Goal: Navigation & Orientation: Find specific page/section

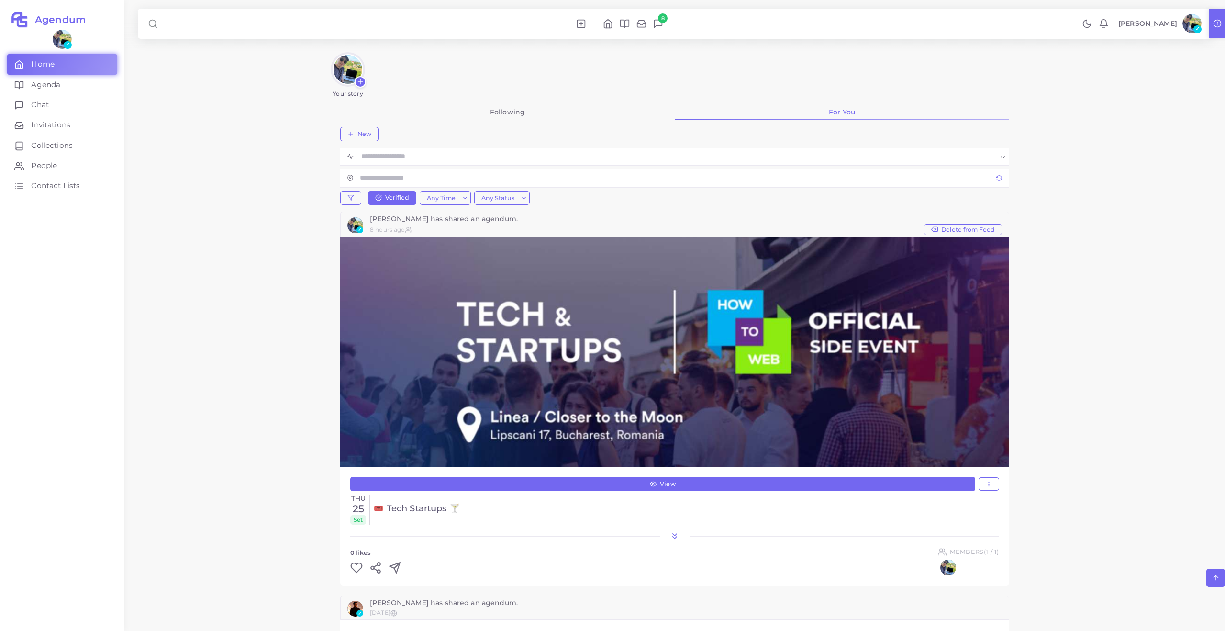
scroll to position [889, 0]
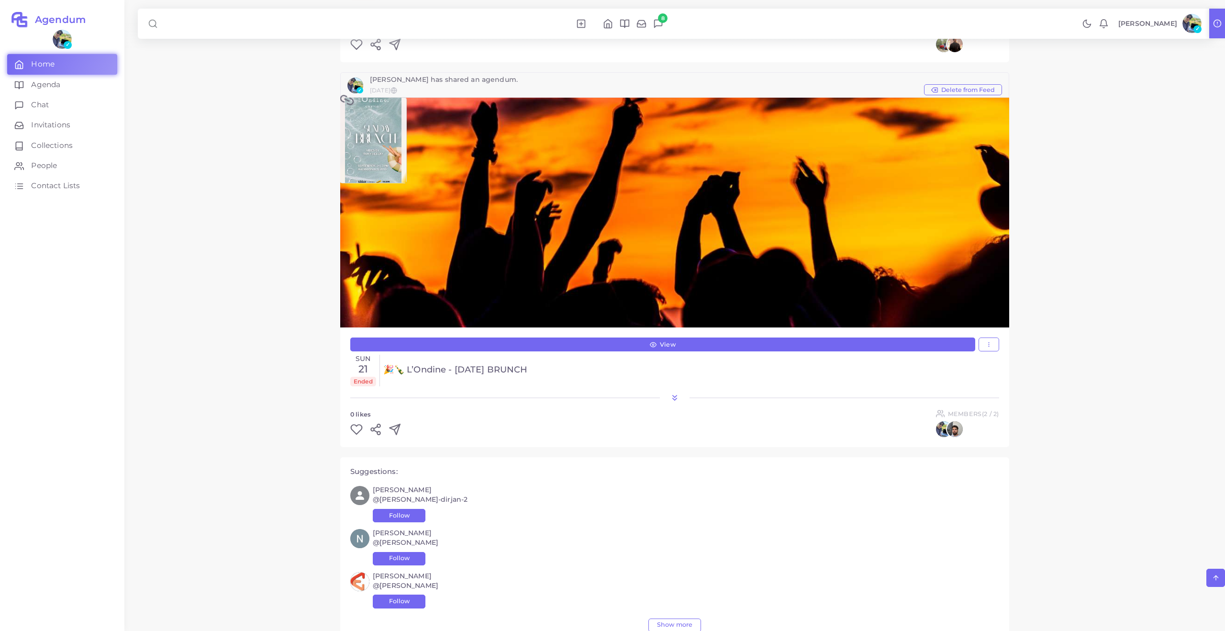
click at [1189, 23] on img at bounding box center [1191, 23] width 19 height 19
click at [1166, 136] on span "Settings" at bounding box center [1158, 134] width 29 height 10
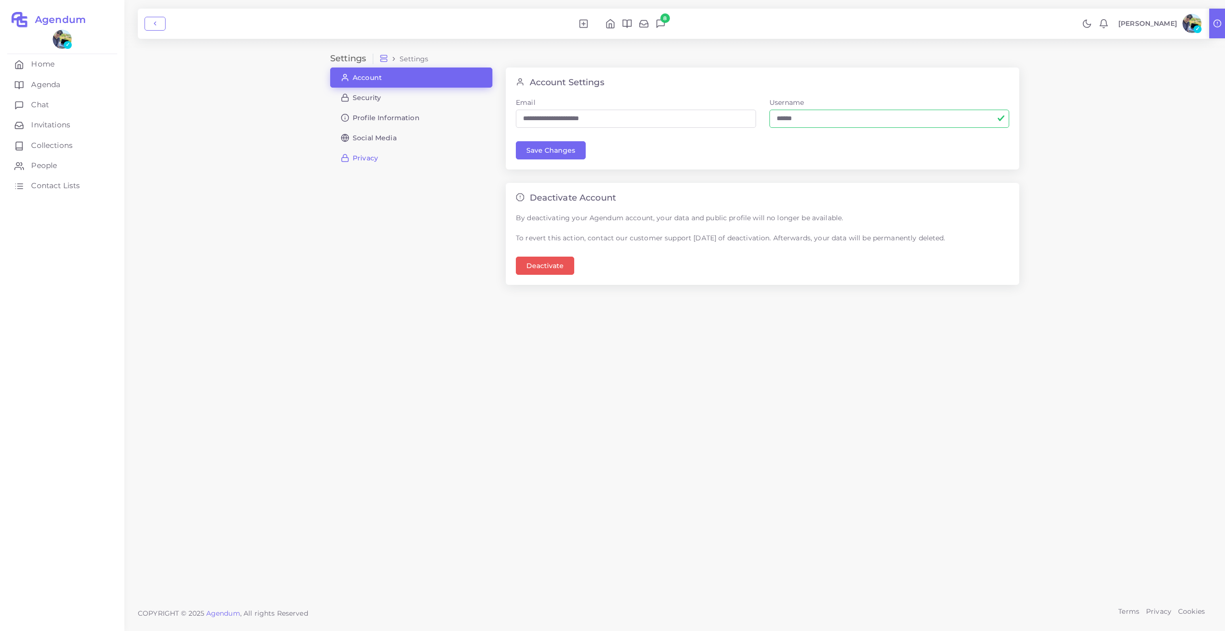
click at [378, 155] on link "Privacy" at bounding box center [411, 158] width 162 height 20
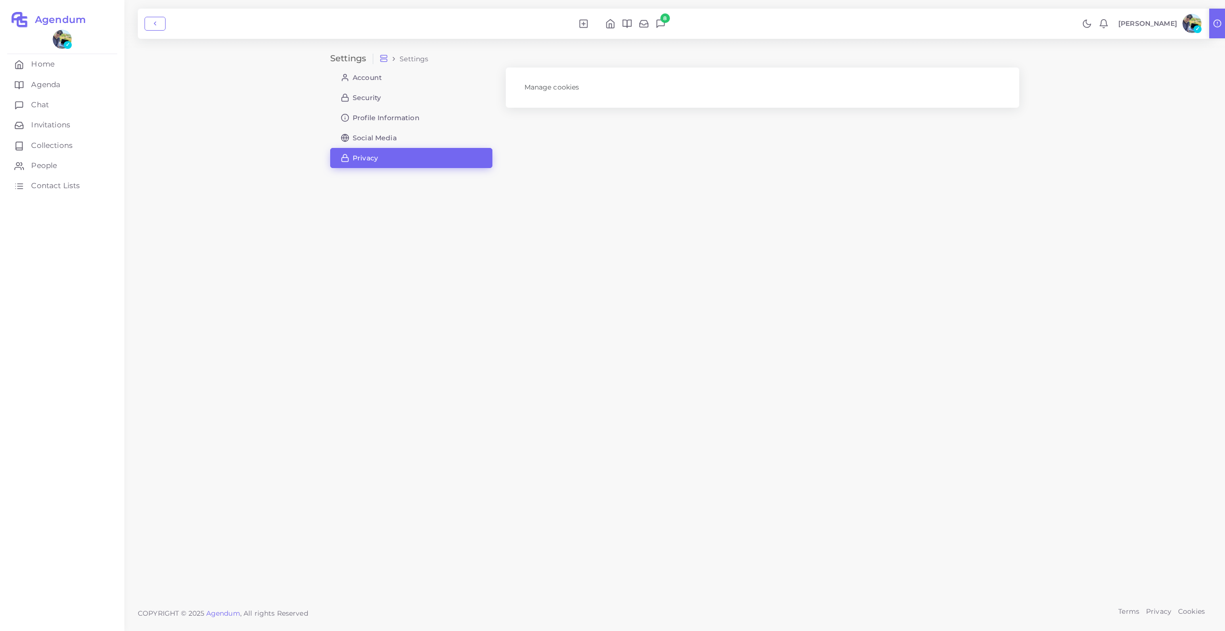
click at [1188, 26] on img at bounding box center [1191, 23] width 19 height 19
click at [1109, 139] on div "Settings Settings Account Security Profile Information Social Media Privacy Man…" at bounding box center [674, 297] width 1100 height 594
click at [397, 128] on li "Social Media" at bounding box center [411, 138] width 162 height 20
click at [387, 135] on span "Social Media" at bounding box center [375, 137] width 44 height 7
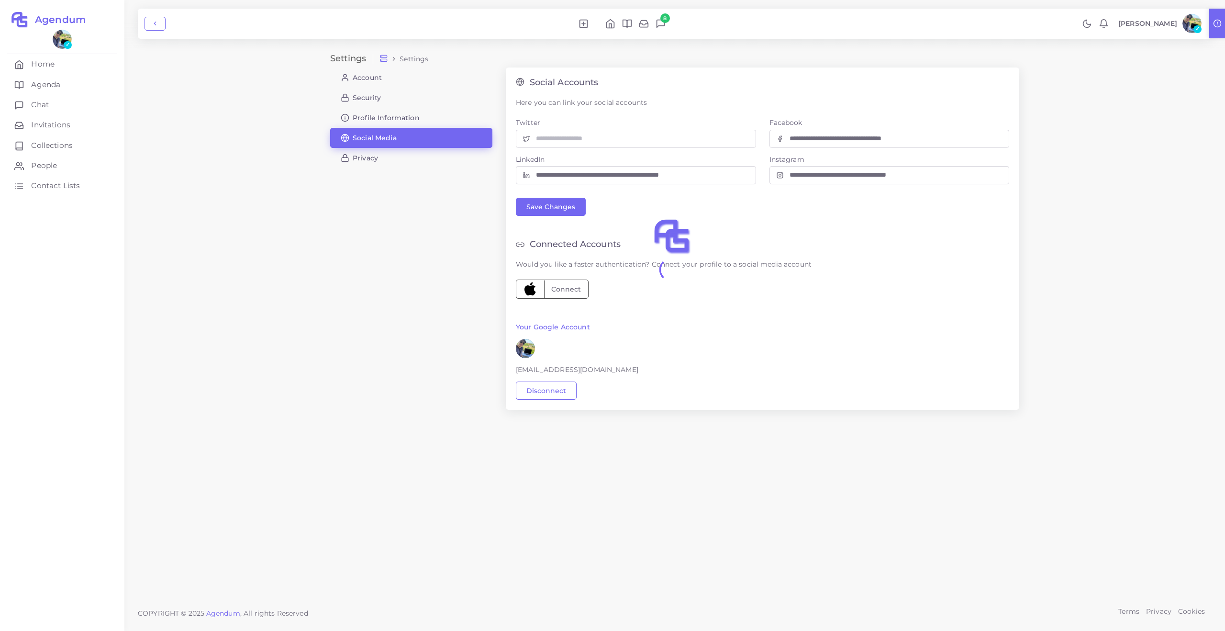
click at [402, 122] on div at bounding box center [674, 382] width 689 height 631
click at [403, 116] on div at bounding box center [674, 382] width 689 height 631
click at [394, 115] on span "Profile Information" at bounding box center [386, 117] width 67 height 7
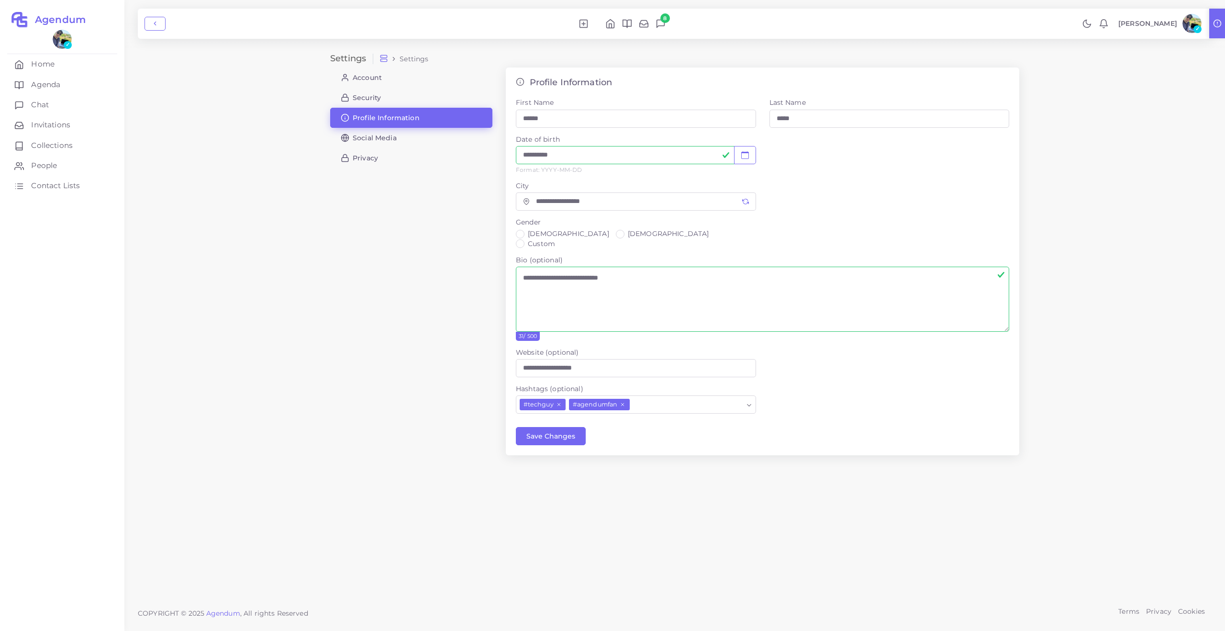
click at [1219, 29] on link at bounding box center [1218, 24] width 18 height 30
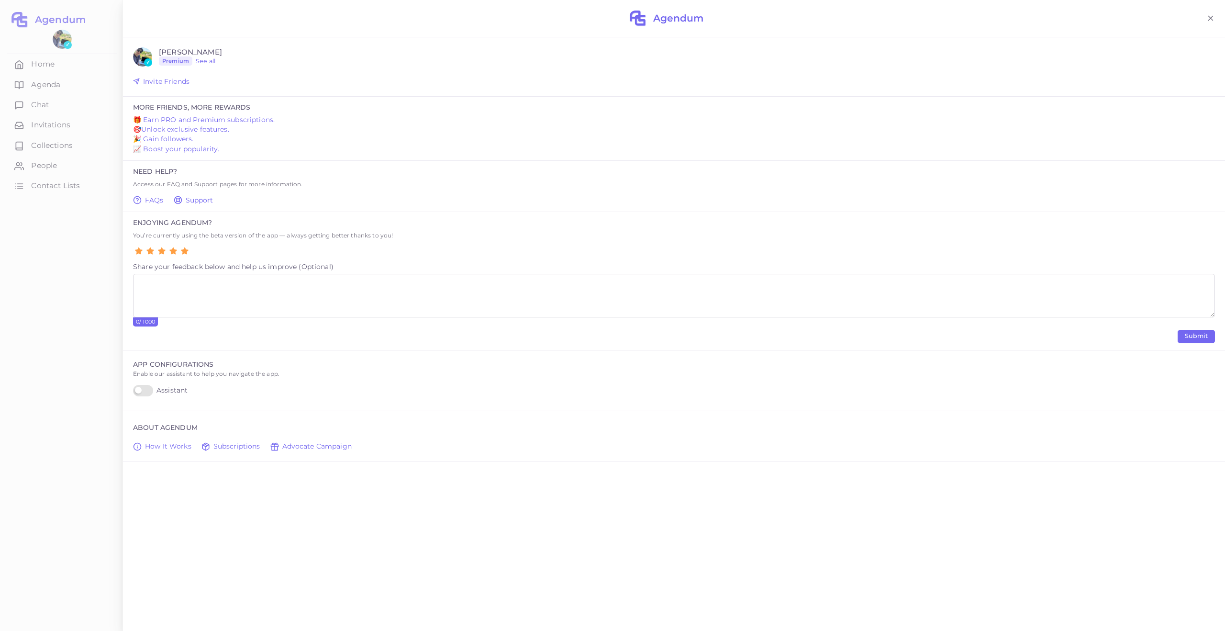
click at [191, 200] on span "Support" at bounding box center [200, 200] width 28 height 10
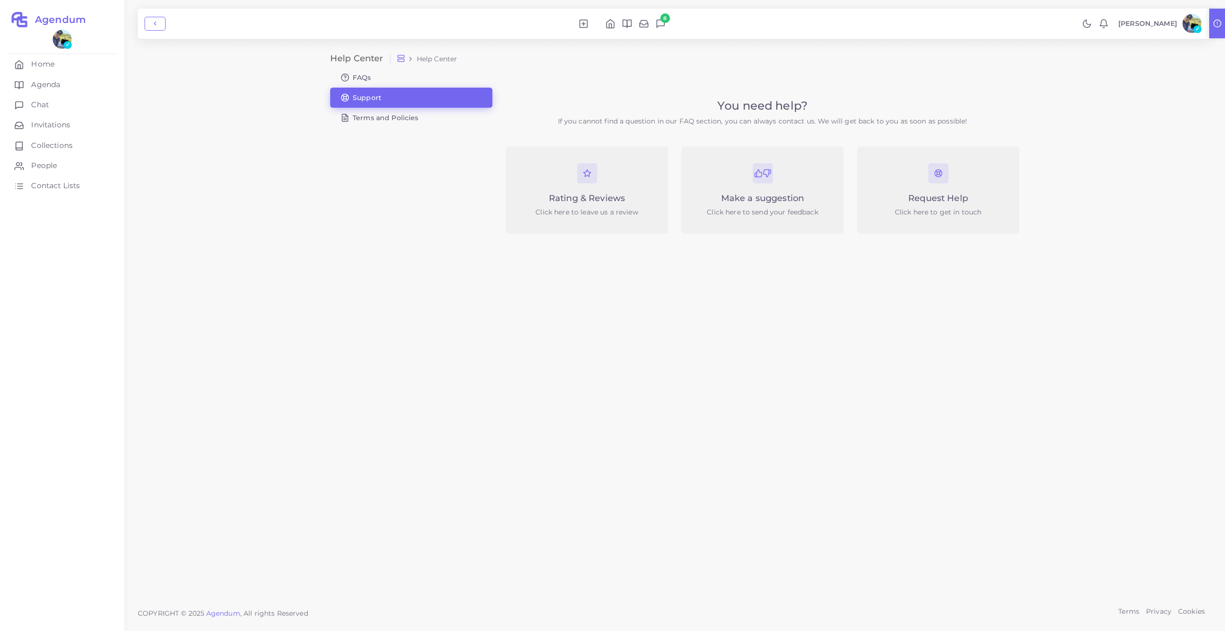
click at [1219, 22] on icon at bounding box center [1217, 23] width 9 height 9
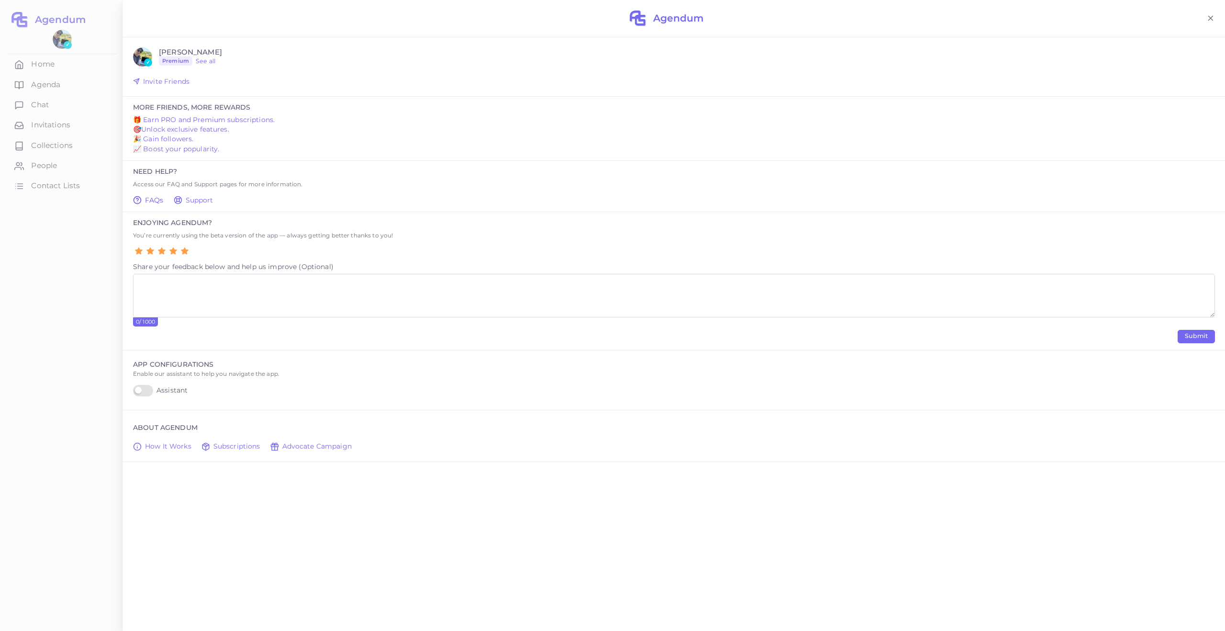
click at [157, 199] on span "FAQs" at bounding box center [154, 200] width 19 height 10
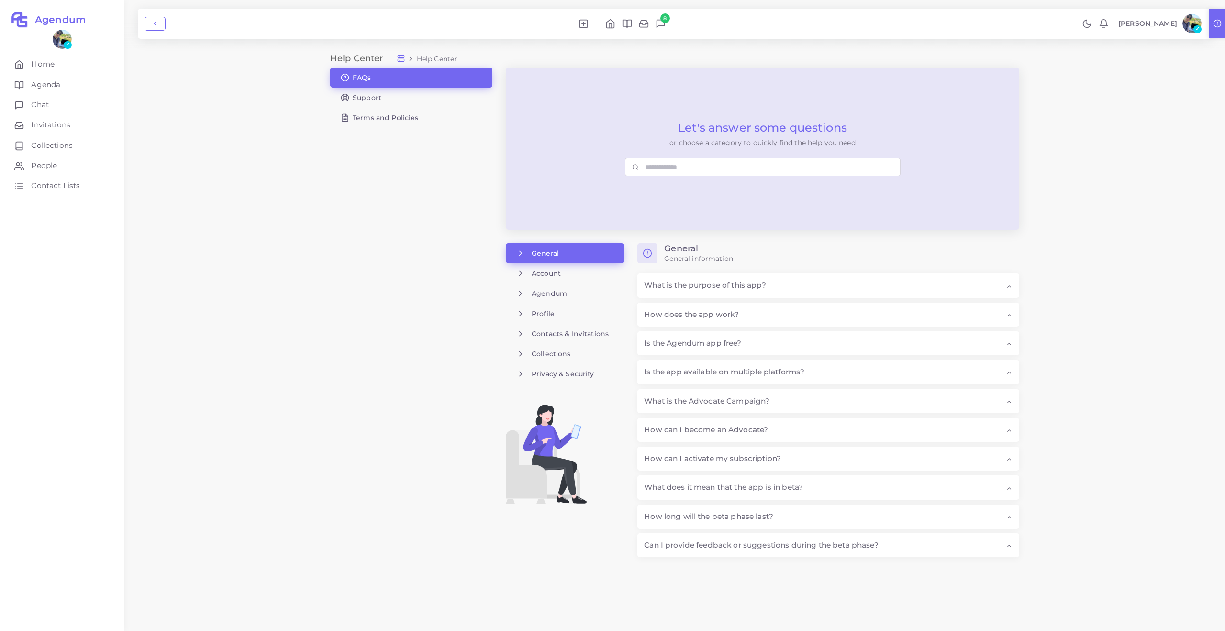
click at [1183, 25] on img at bounding box center [1191, 23] width 19 height 19
click at [1188, 23] on img at bounding box center [1191, 23] width 19 height 19
click at [1208, 35] on div "8 Notifications ✓ new Invita prieteni si castiga bonusuri! 🎁 Invita-ti prieteni…" at bounding box center [675, 24] width 1074 height 30
click at [1213, 32] on link at bounding box center [1218, 24] width 18 height 30
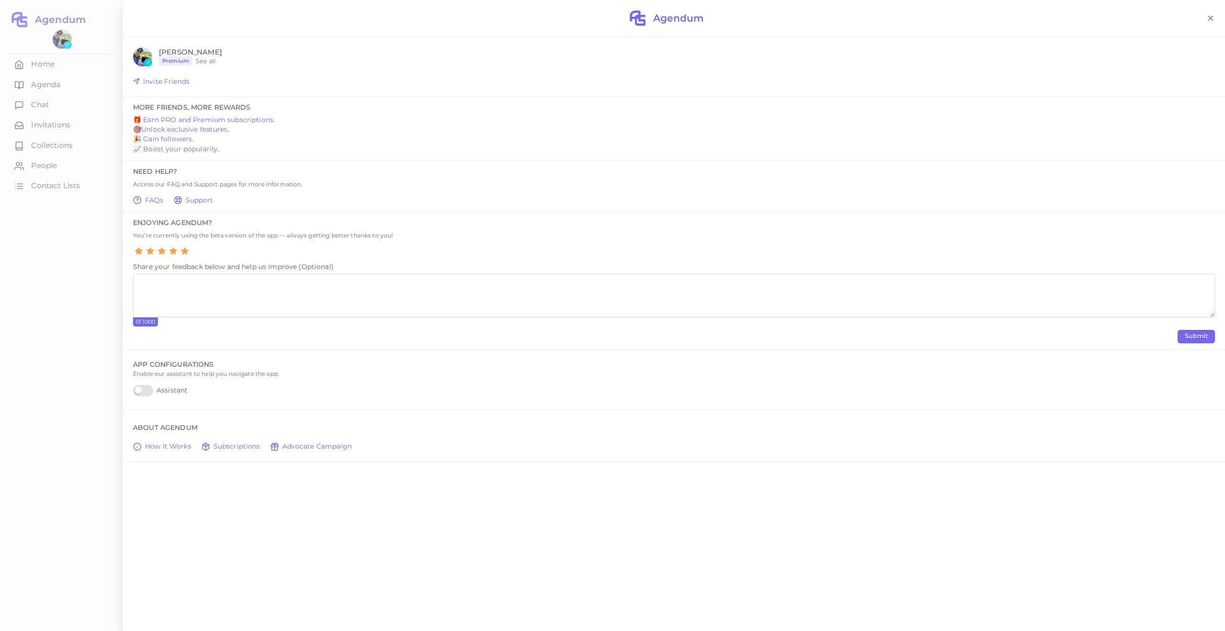
click at [79, 281] on div at bounding box center [61, 315] width 122 height 631
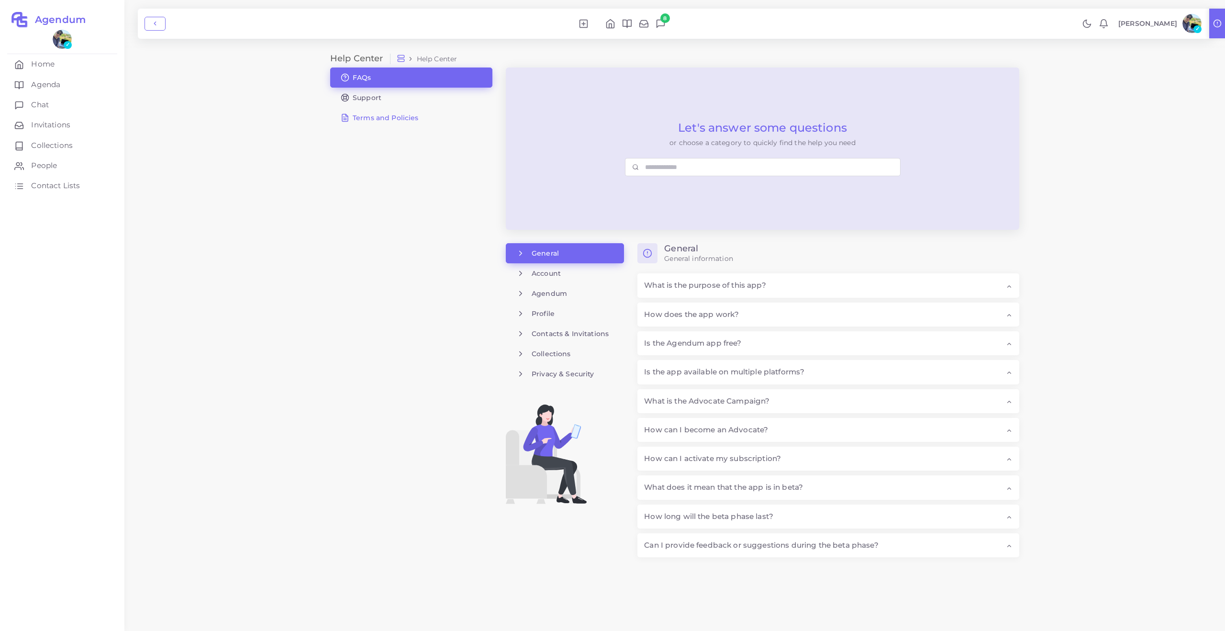
click at [412, 117] on span "Terms and Policies" at bounding box center [386, 117] width 66 height 7
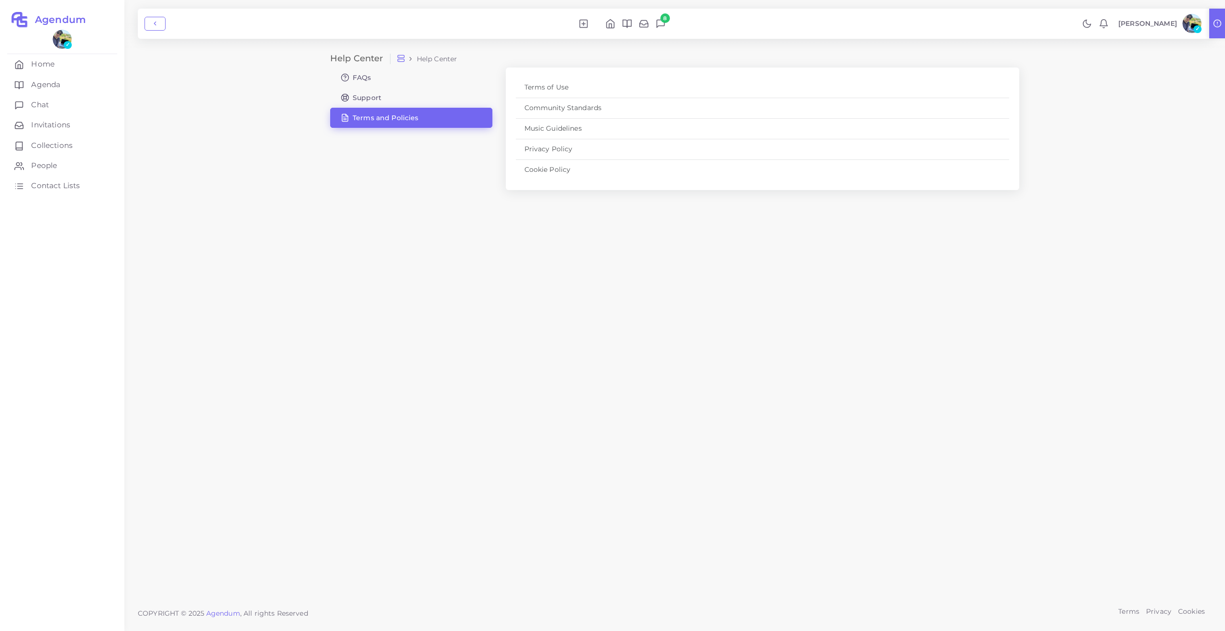
click at [1194, 29] on span "✓" at bounding box center [1197, 29] width 8 height 8
click at [612, 107] on link "Community Standards" at bounding box center [762, 108] width 493 height 21
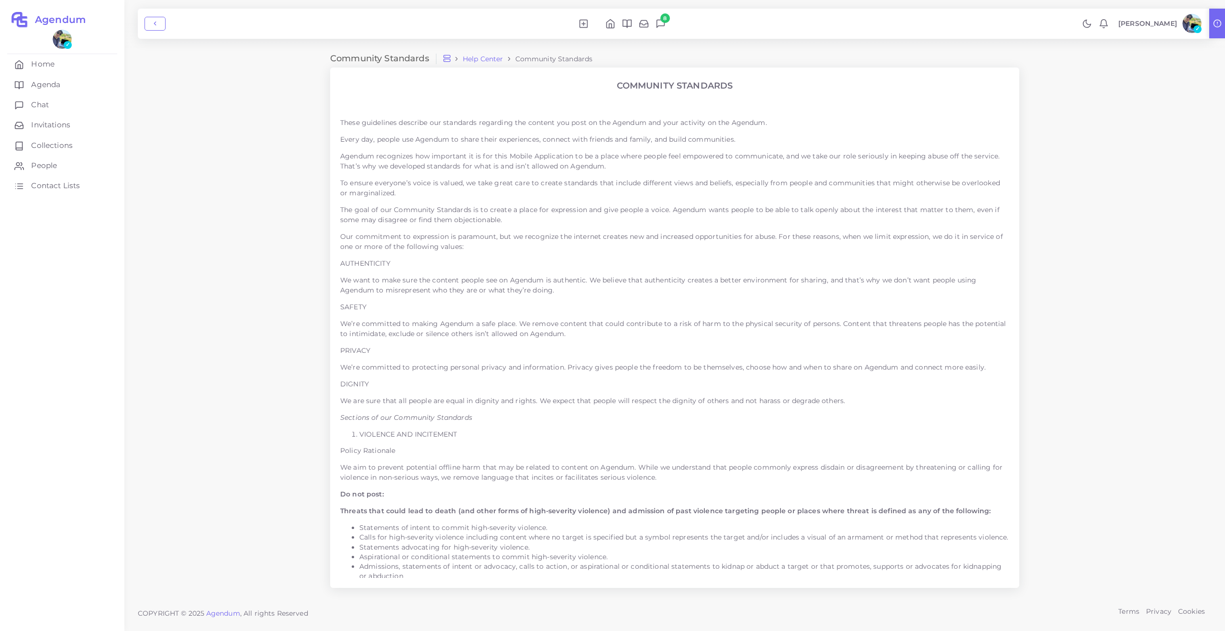
click at [288, 117] on div "Community Standards Help Center Community Standards COMMUNITY STANDARDS These g…" at bounding box center [674, 297] width 1100 height 594
click at [69, 61] on link "Home" at bounding box center [62, 64] width 110 height 20
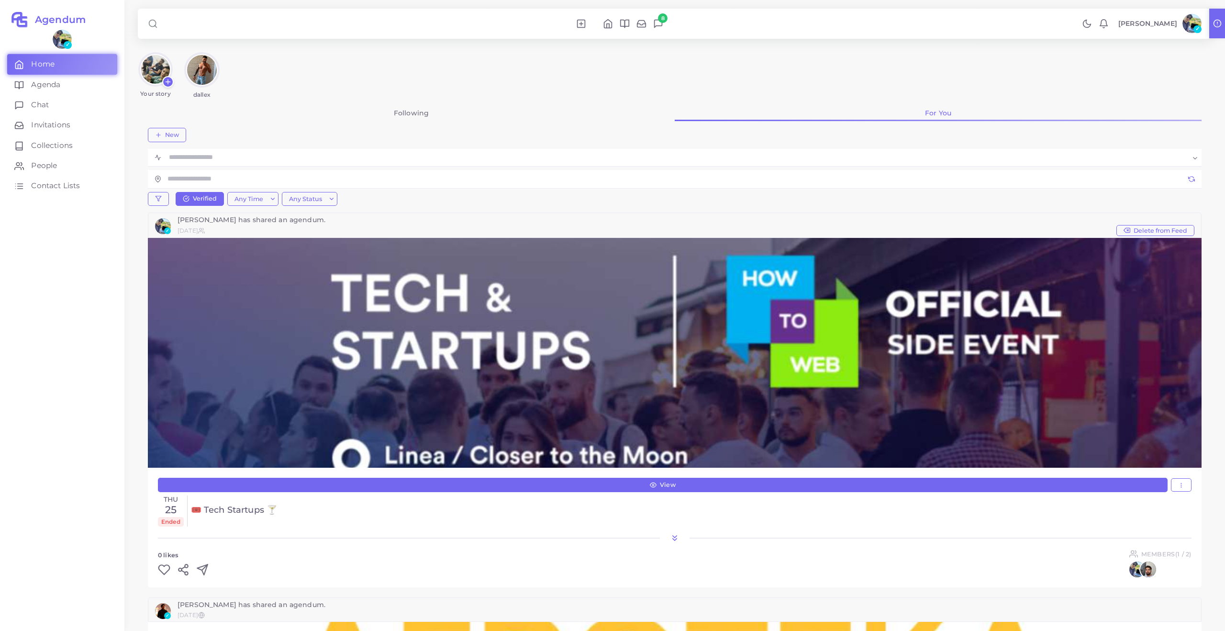
click at [510, 56] on div "Your story dallex" at bounding box center [675, 75] width 1074 height 46
click at [473, 67] on div "Your story dallex" at bounding box center [675, 75] width 1074 height 46
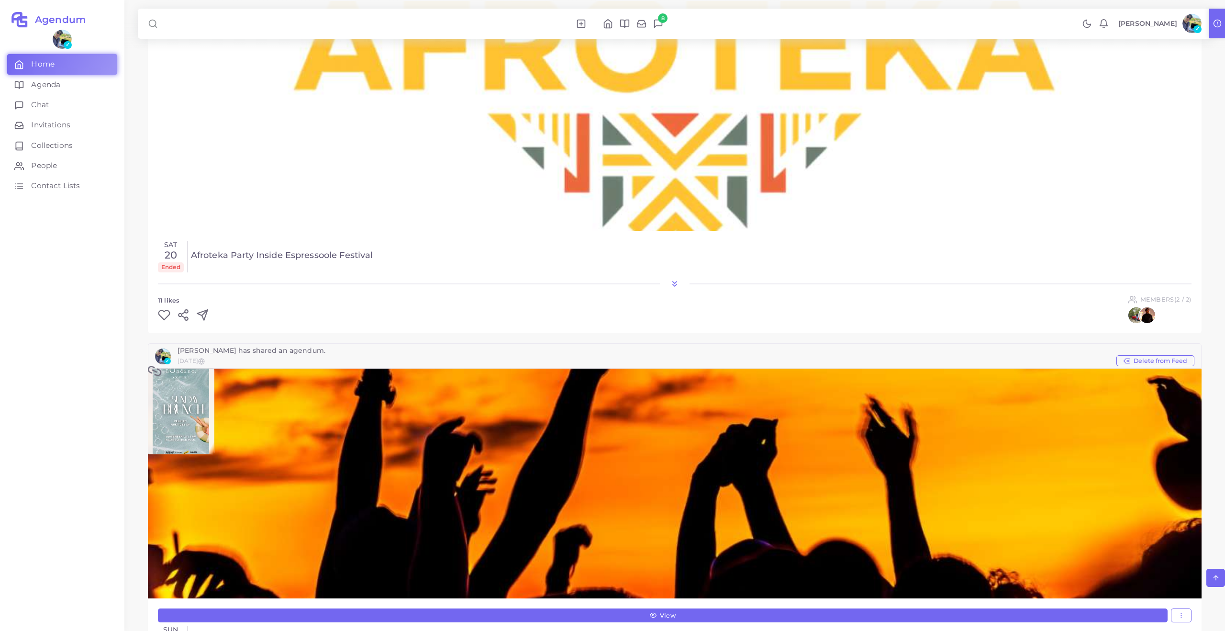
scroll to position [621, 0]
click at [51, 78] on link "Agenda" at bounding box center [62, 85] width 110 height 20
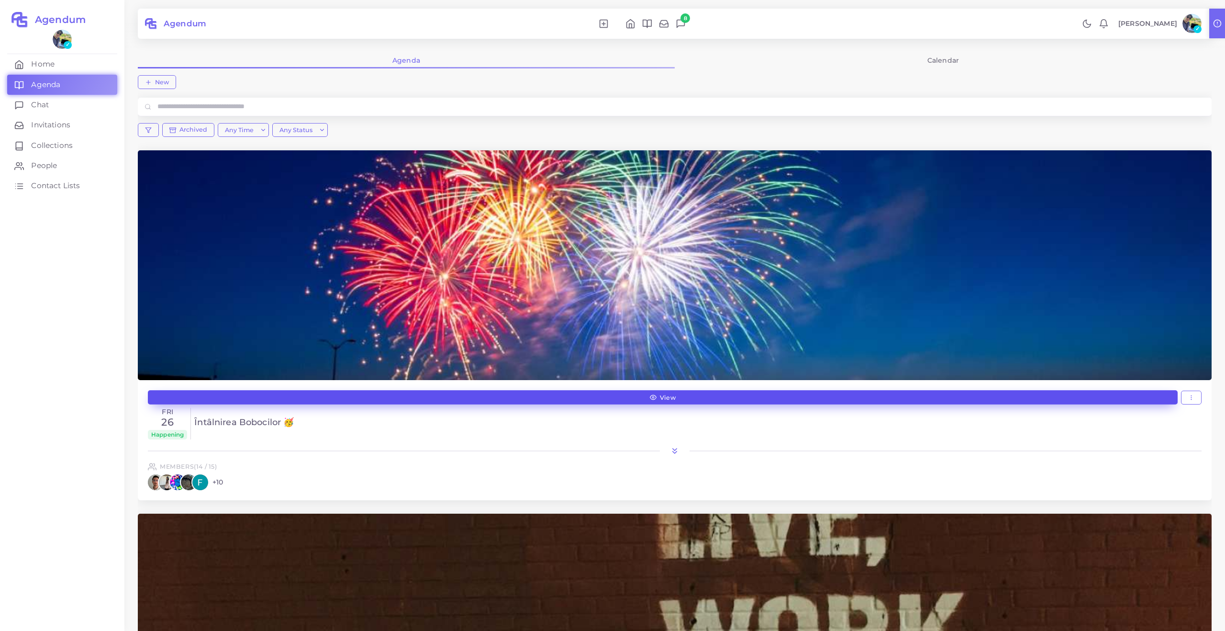
click at [419, 395] on link "View" at bounding box center [663, 397] width 1030 height 14
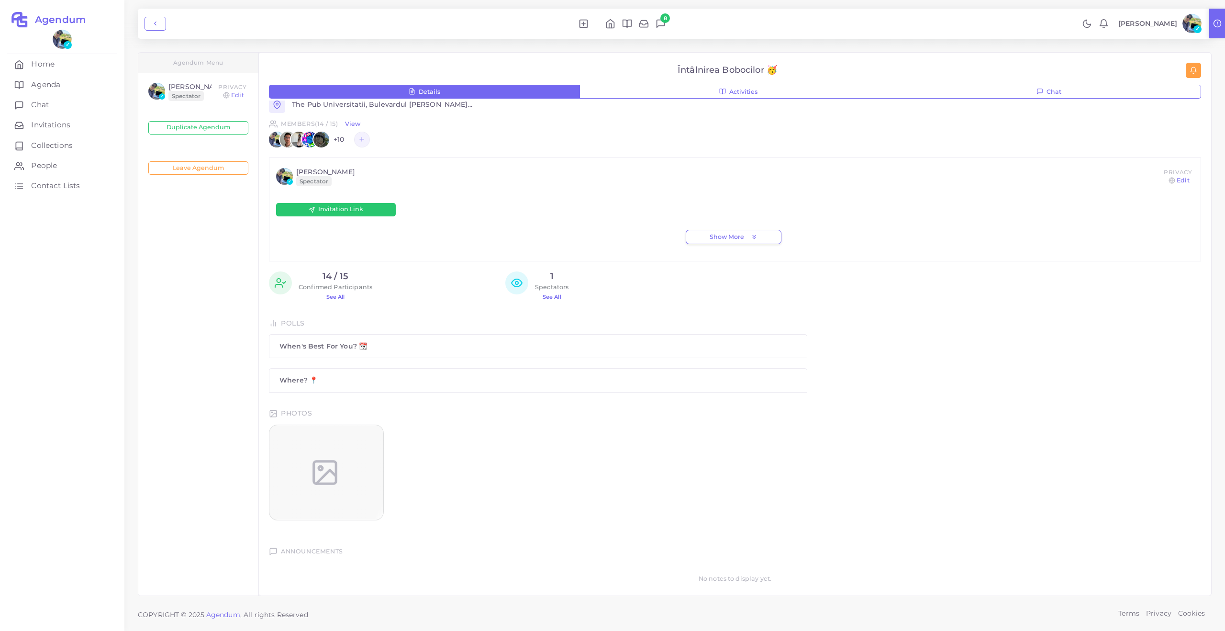
scroll to position [288, 0]
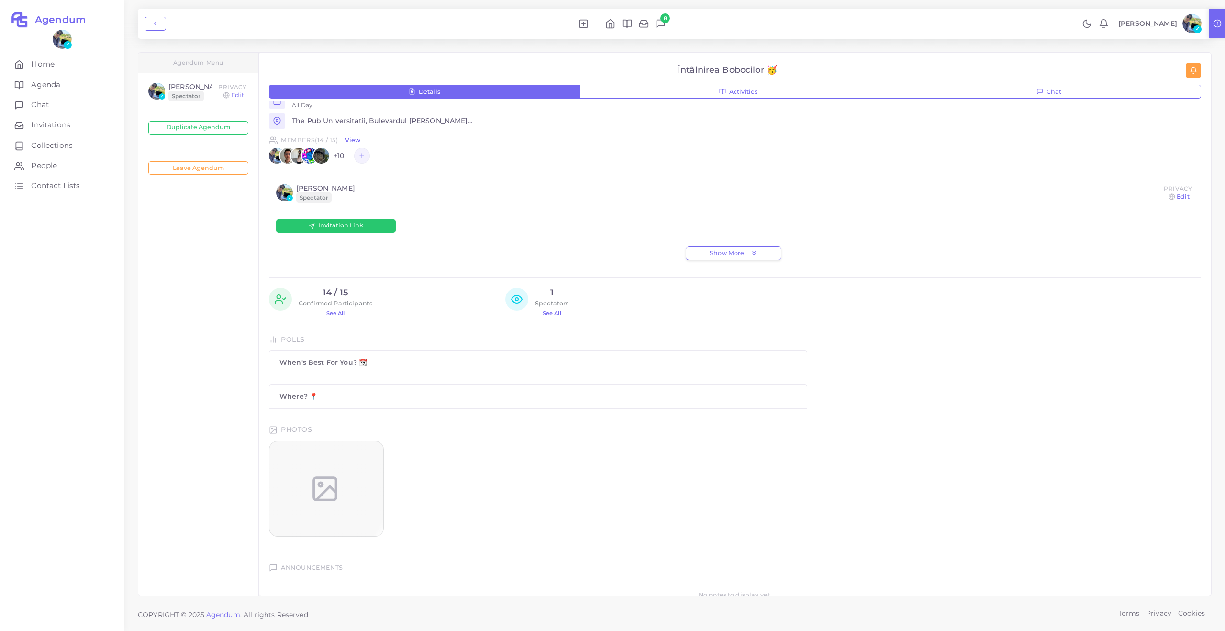
click at [351, 139] on link "View" at bounding box center [353, 140] width 16 height 9
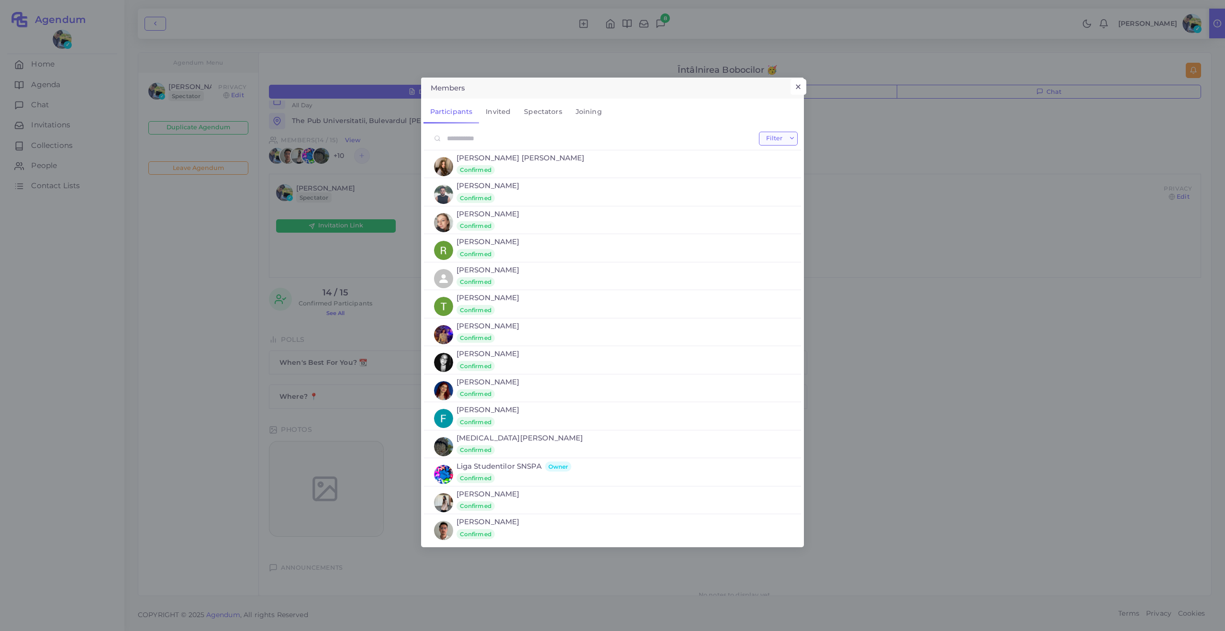
drag, startPoint x: 799, startPoint y: 83, endPoint x: 778, endPoint y: 132, distance: 53.4
click at [799, 83] on button "×" at bounding box center [798, 87] width 16 height 16
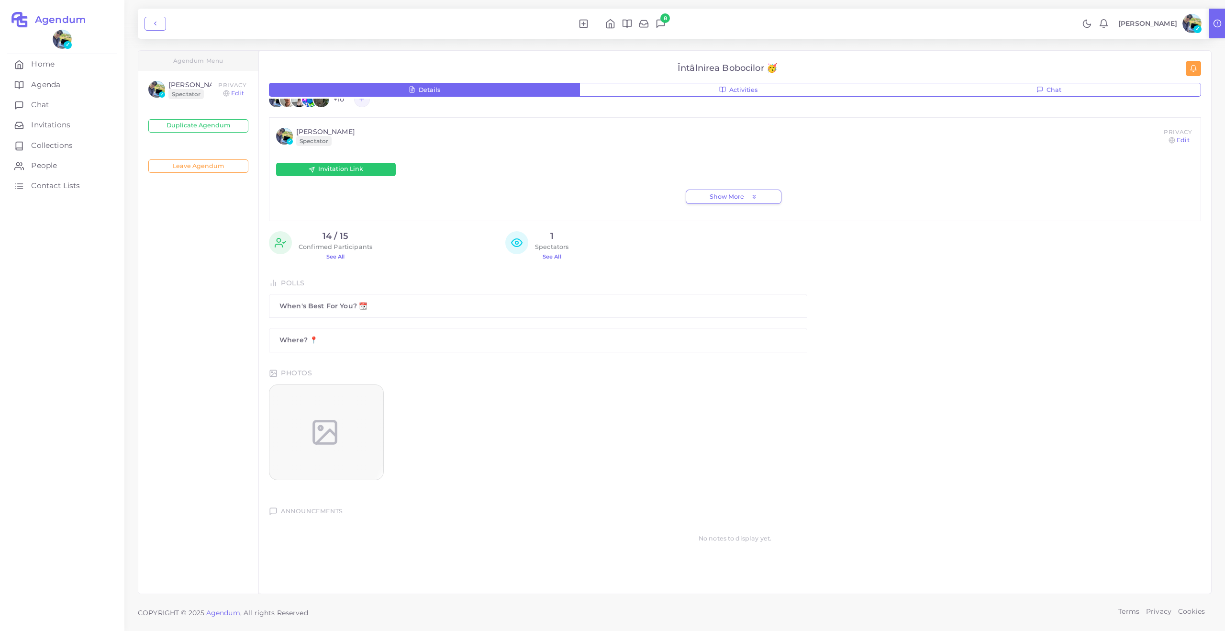
scroll to position [0, 0]
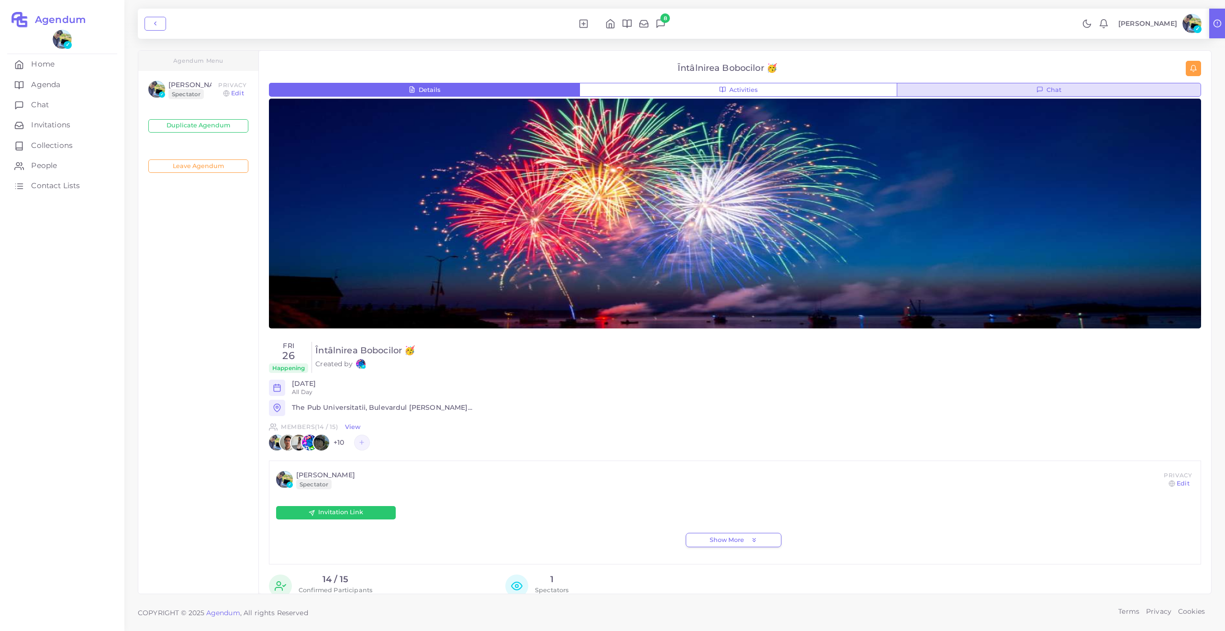
drag, startPoint x: 982, startPoint y: 87, endPoint x: 953, endPoint y: 87, distance: 29.2
click at [982, 87] on button "Chat" at bounding box center [1049, 90] width 304 height 14
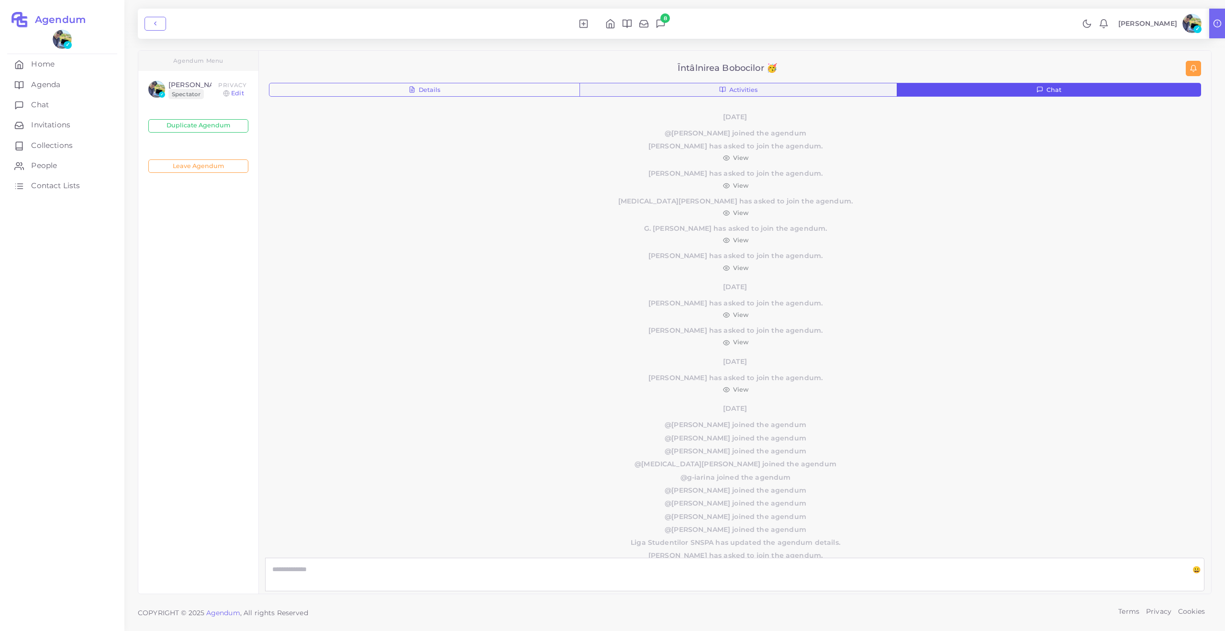
scroll to position [190, 0]
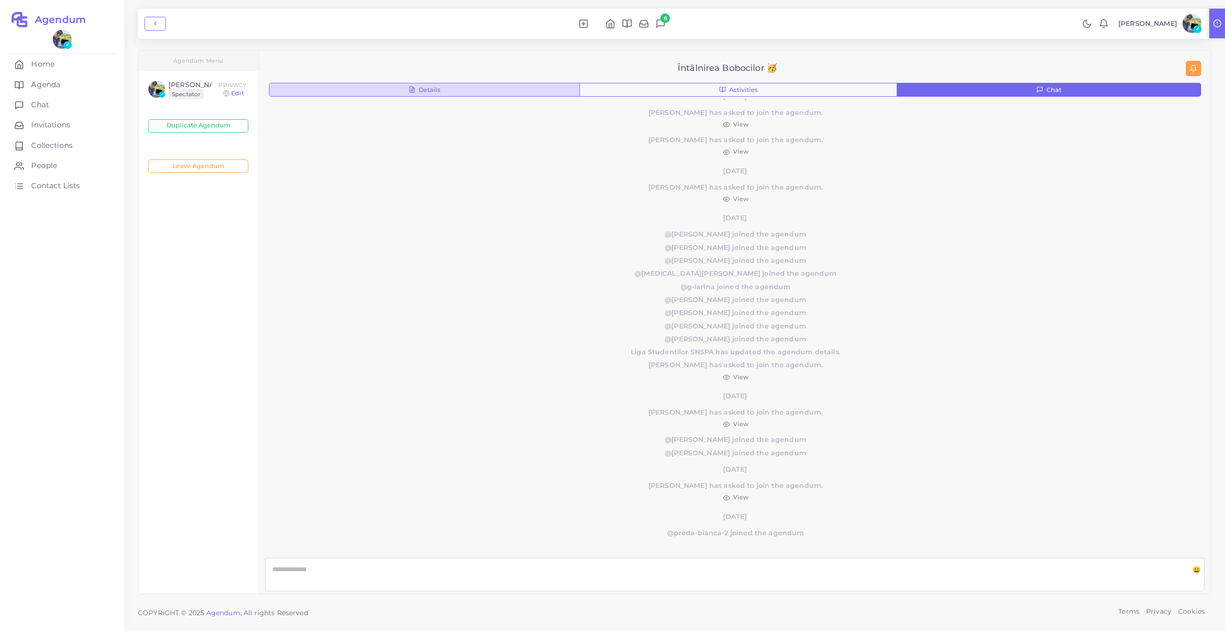
click at [553, 88] on button "Details" at bounding box center [424, 90] width 311 height 14
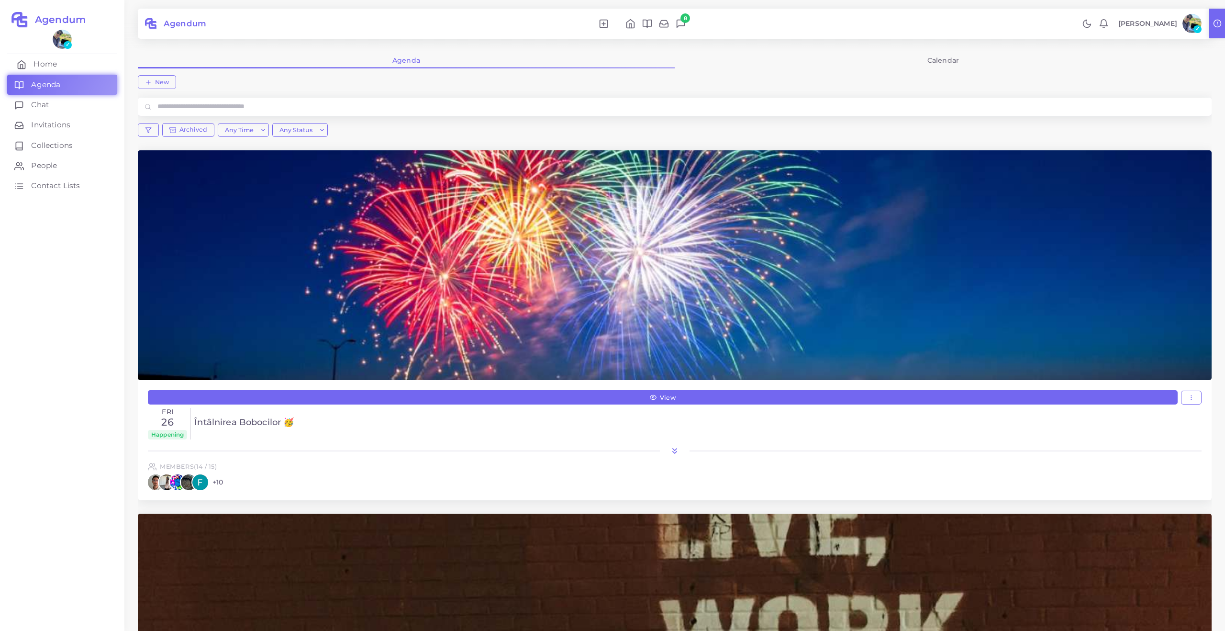
click at [65, 60] on link "Home" at bounding box center [62, 64] width 110 height 20
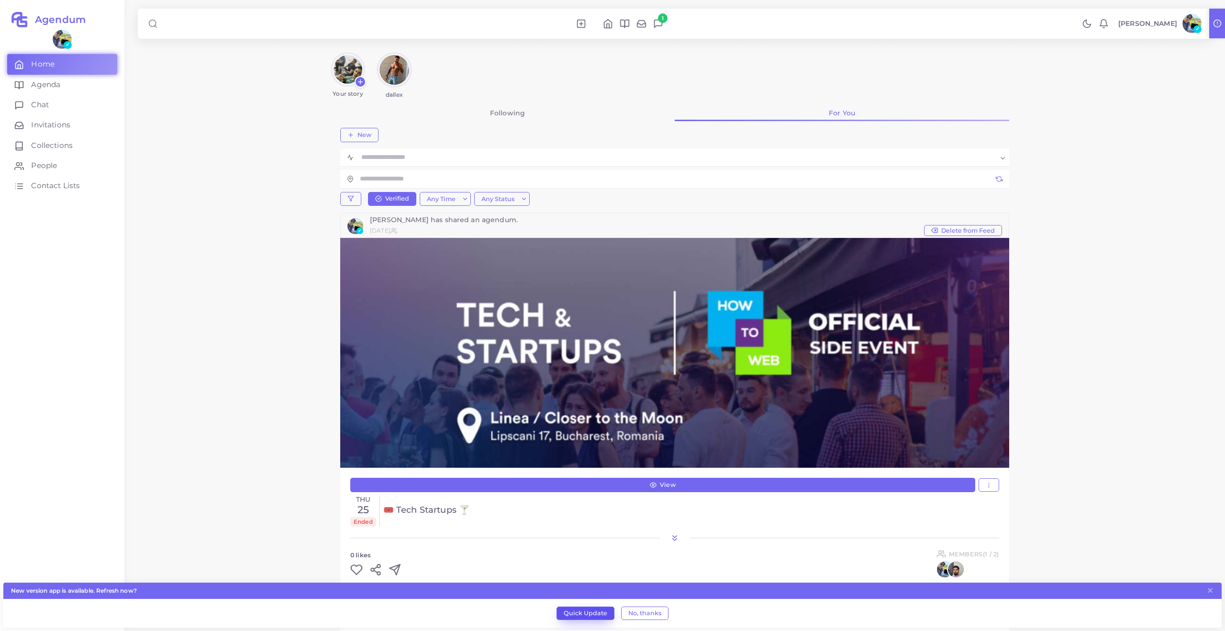
click at [585, 609] on button "Quick Update" at bounding box center [585, 612] width 58 height 13
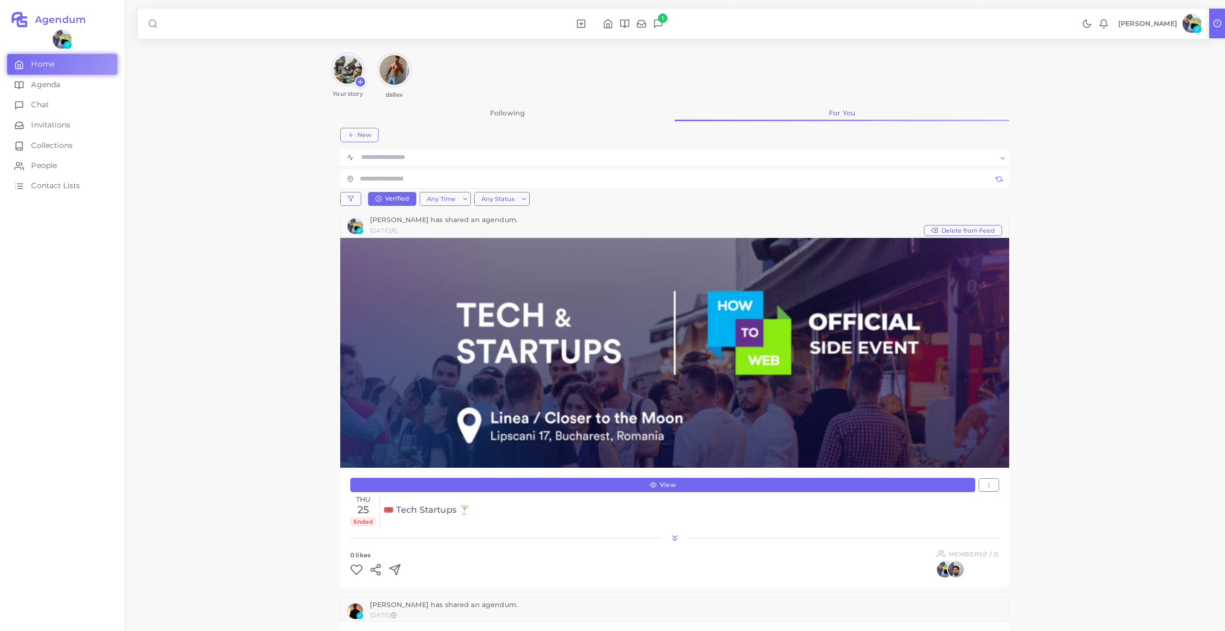
click at [51, 78] on link "Agenda" at bounding box center [62, 85] width 110 height 20
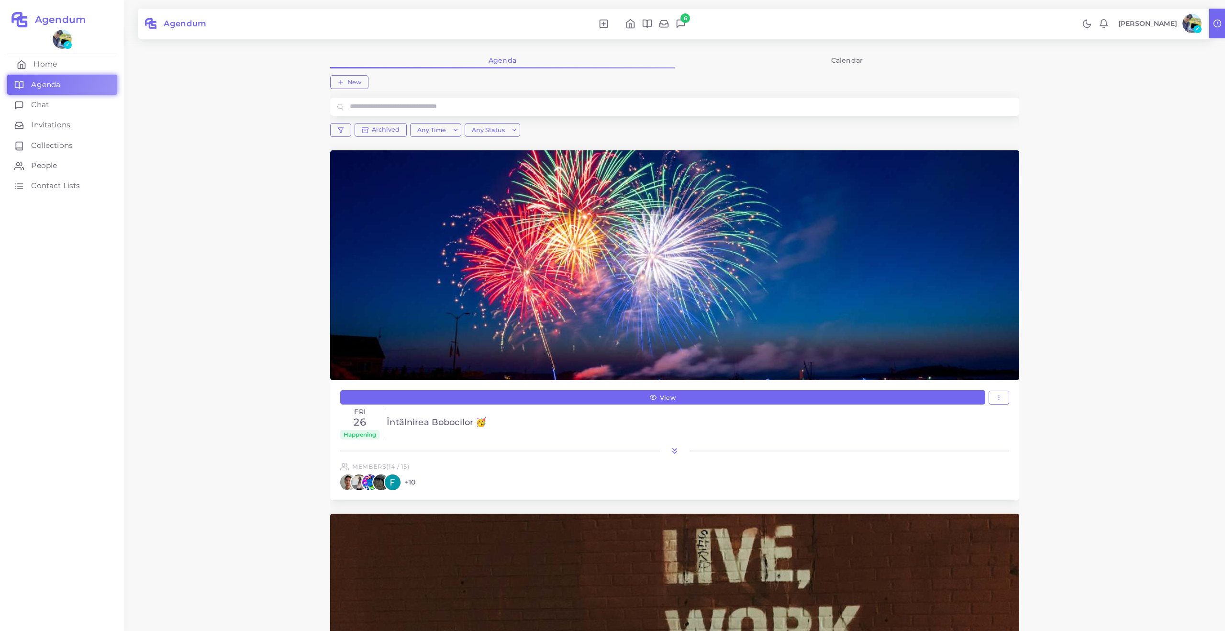
click at [60, 63] on link "Home" at bounding box center [62, 64] width 110 height 20
